Goal: Task Accomplishment & Management: Use online tool/utility

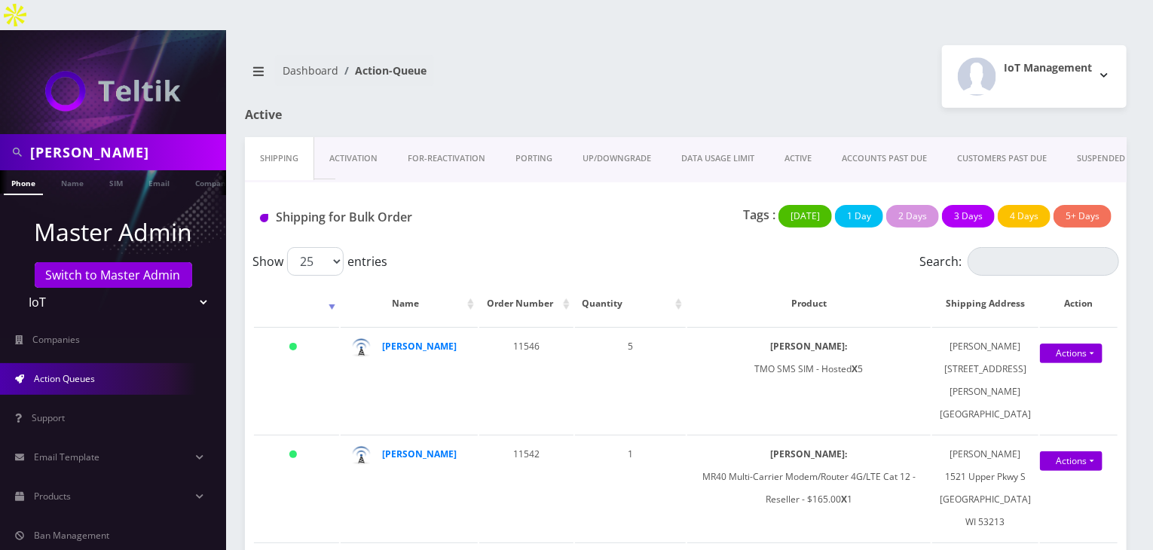
click at [188, 288] on select "Teltik Production My Link Mobile VennMobile Unlimited Advanced LTE [PERSON_NAME…" at bounding box center [113, 302] width 192 height 29
select select "1"
click at [17, 288] on select "Teltik Production My Link Mobile VennMobile Unlimited Advanced LTE Rexing Inc D…" at bounding box center [113, 302] width 192 height 29
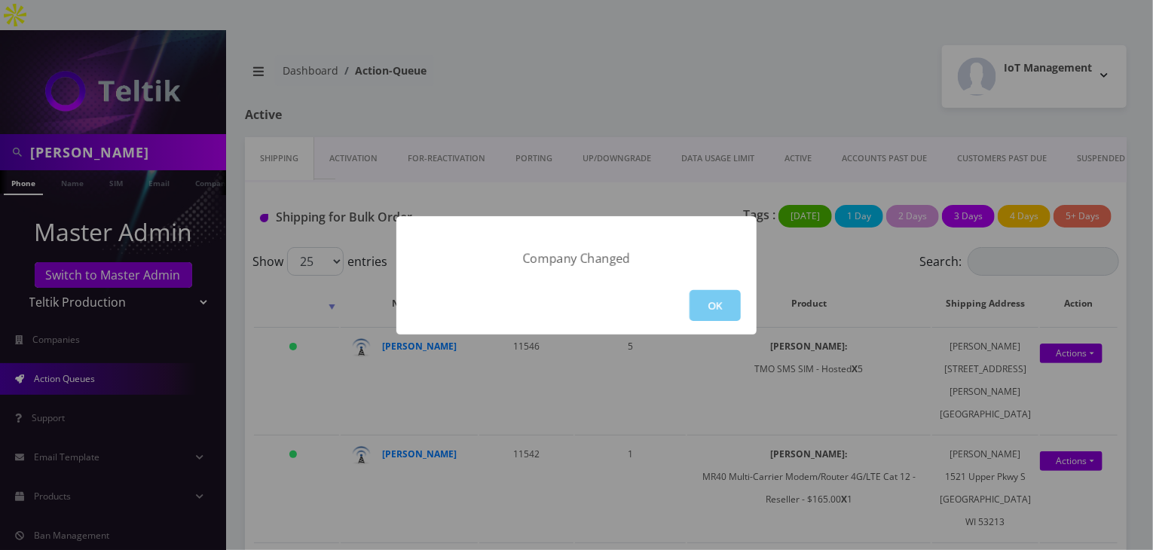
click at [709, 304] on button "OK" at bounding box center [714, 305] width 51 height 31
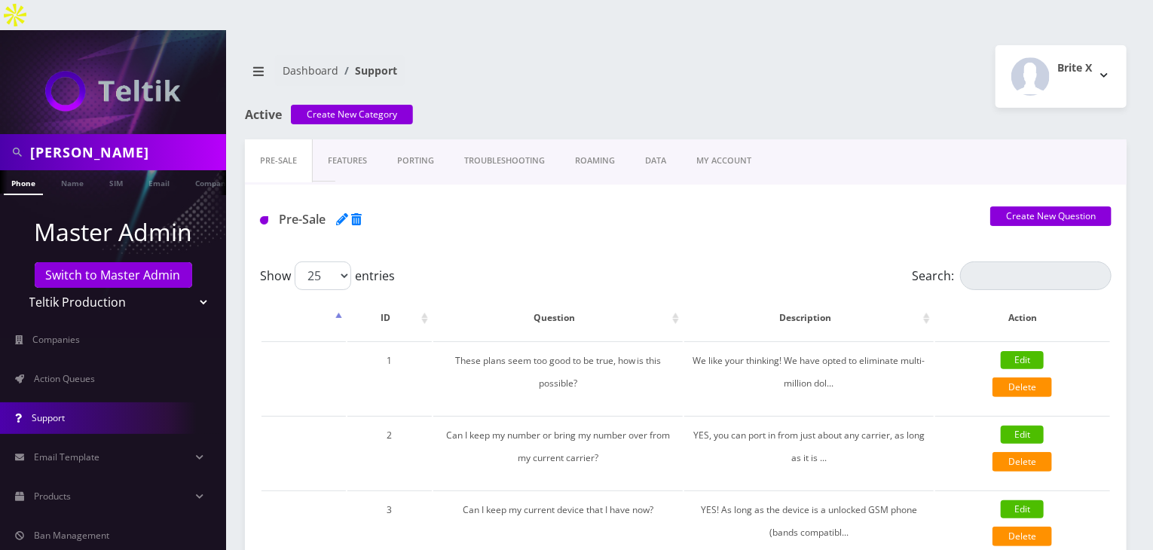
click at [90, 372] on span "Action Queues" at bounding box center [64, 378] width 61 height 13
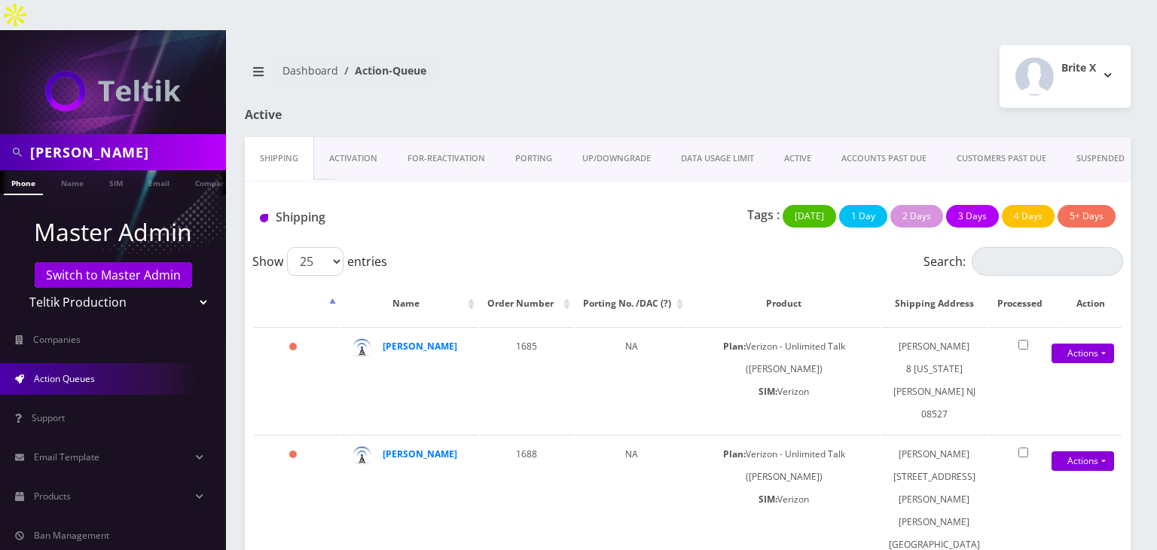
click at [130, 288] on select "Teltik Production My Link Mobile VennMobile Unlimited Advanced LTE [PERSON_NAME…" at bounding box center [113, 302] width 192 height 29
select select "13"
click at [17, 288] on select "Teltik Production My Link Mobile VennMobile Unlimited Advanced LTE [PERSON_NAME…" at bounding box center [113, 302] width 192 height 29
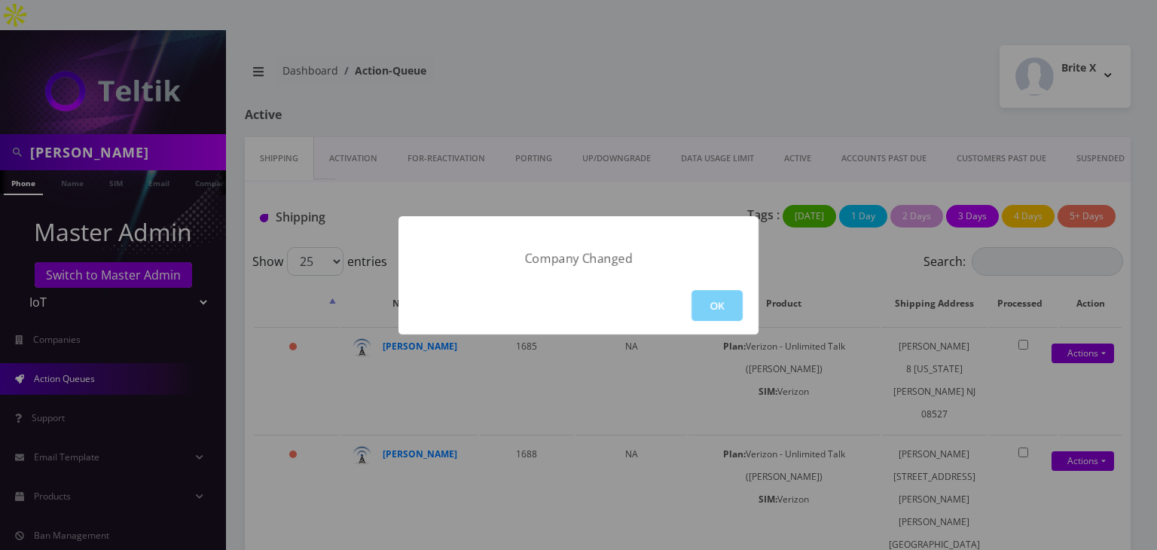
click at [744, 309] on div "OK" at bounding box center [579, 306] width 360 height 58
click at [715, 307] on button "OK" at bounding box center [717, 305] width 51 height 31
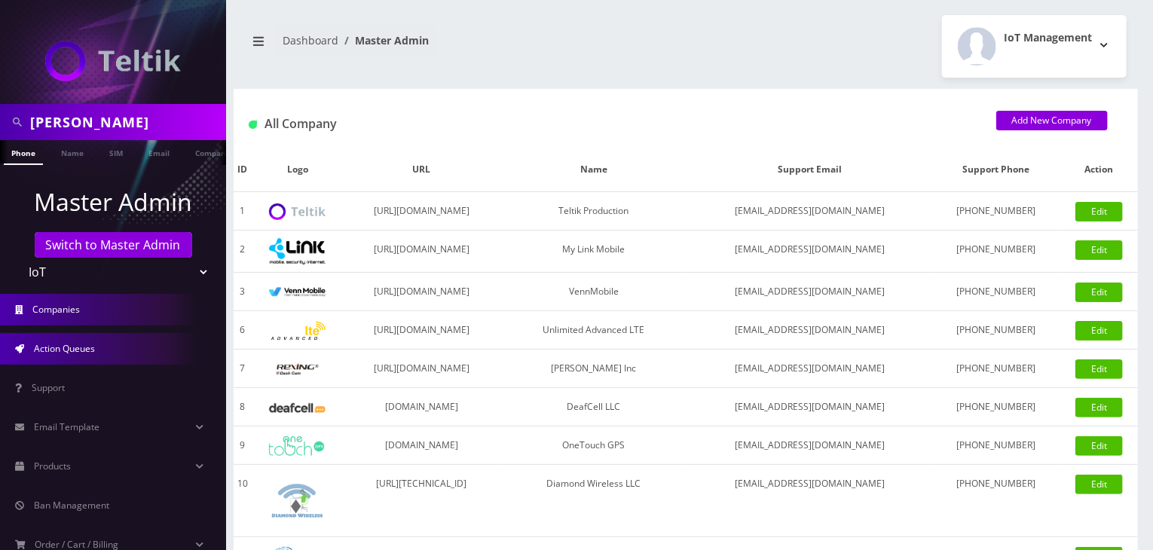
click at [51, 344] on span "Action Queues" at bounding box center [64, 348] width 61 height 13
